Goal: Task Accomplishment & Management: Use online tool/utility

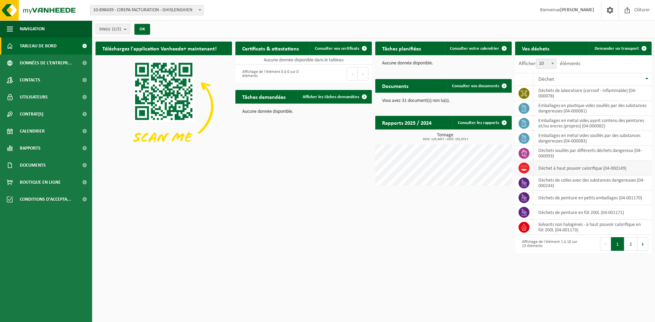
click at [549, 170] on td "déchet à haut pouvoir calorifique (04-000149)" at bounding box center [592, 168] width 118 height 15
click at [523, 168] on icon at bounding box center [524, 168] width 7 height 7
click at [616, 47] on span "Demander un transport" at bounding box center [617, 48] width 44 height 4
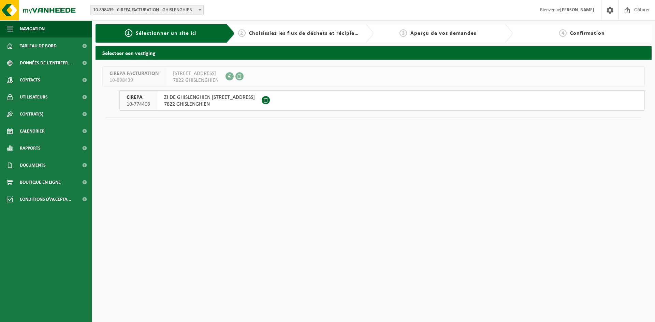
click at [172, 99] on span "ZI DE GHISLENGHIEN RUE DES ARTISANS 38" at bounding box center [209, 97] width 91 height 7
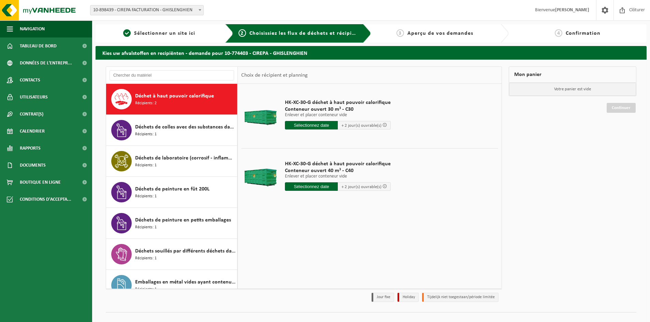
click at [154, 98] on span "Déchet à haut pouvoir calorifique" at bounding box center [174, 96] width 79 height 8
click at [310, 125] on input "text" at bounding box center [311, 125] width 53 height 9
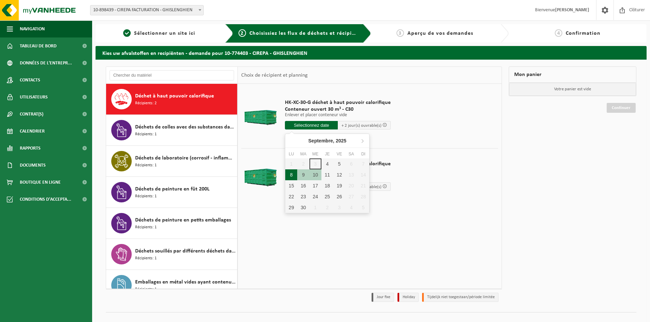
click at [291, 176] on div "8" at bounding box center [291, 175] width 12 height 11
type input "à partir de 2025-09-08"
type input "2025-09-08"
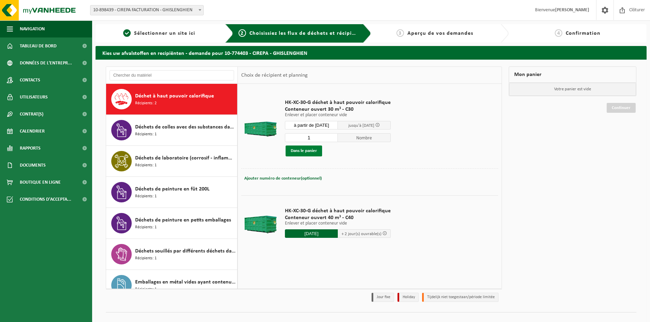
click at [307, 150] on button "Dans le panier" at bounding box center [304, 151] width 37 height 11
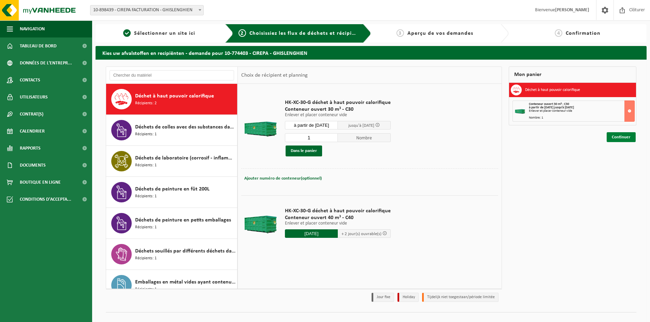
click at [622, 137] on link "Continuer" at bounding box center [621, 137] width 29 height 10
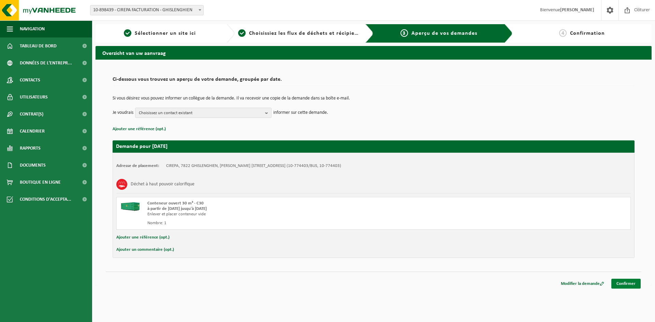
click at [635, 286] on link "Confirmer" at bounding box center [625, 284] width 29 height 10
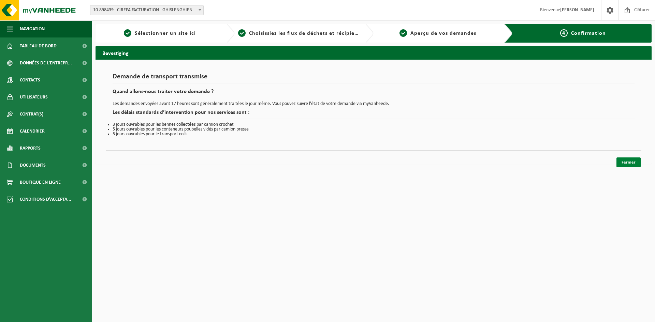
click at [632, 162] on link "Fermer" at bounding box center [628, 163] width 24 height 10
